Goal: Transaction & Acquisition: Purchase product/service

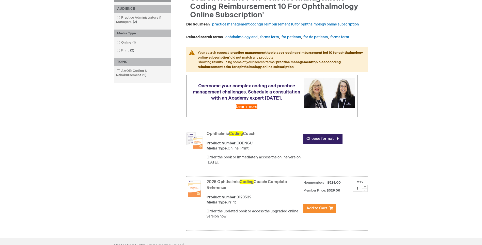
scroll to position [153, 0]
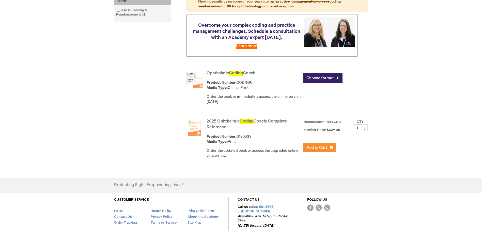
click at [334, 77] on div "Choose format" at bounding box center [336, 78] width 65 height 18
click at [336, 83] on link "Choose format" at bounding box center [323, 78] width 39 height 10
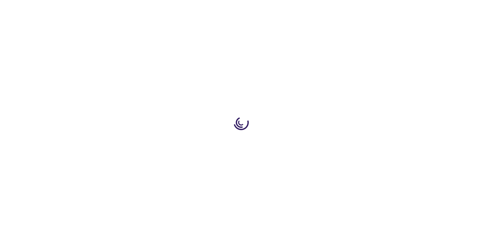
type input "0"
